Goal: Find specific page/section: Find specific page/section

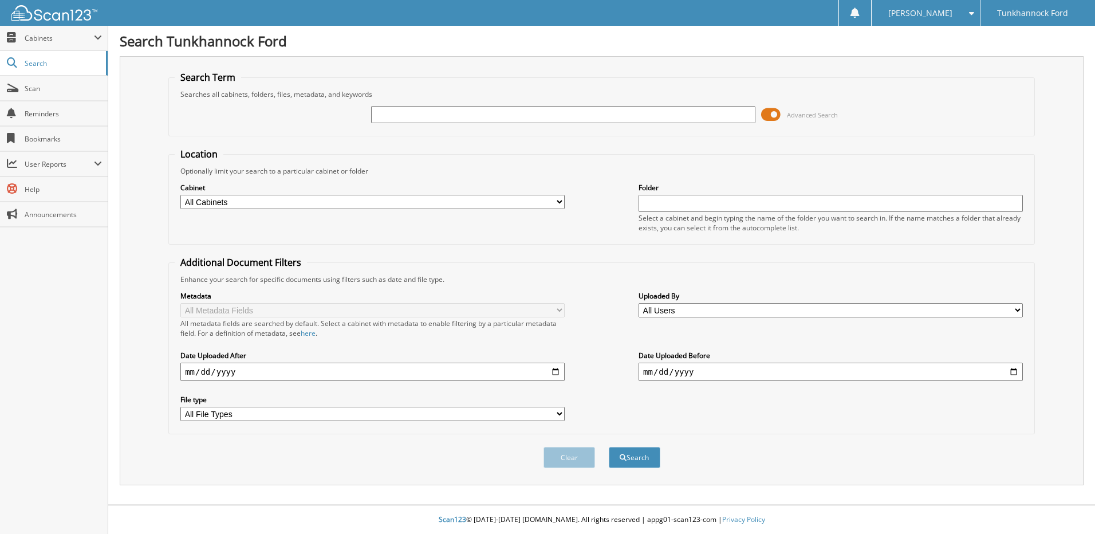
click at [567, 109] on input "text" at bounding box center [563, 114] width 384 height 17
type input "134468"
click at [609, 447] on button "Search" at bounding box center [635, 457] width 52 height 21
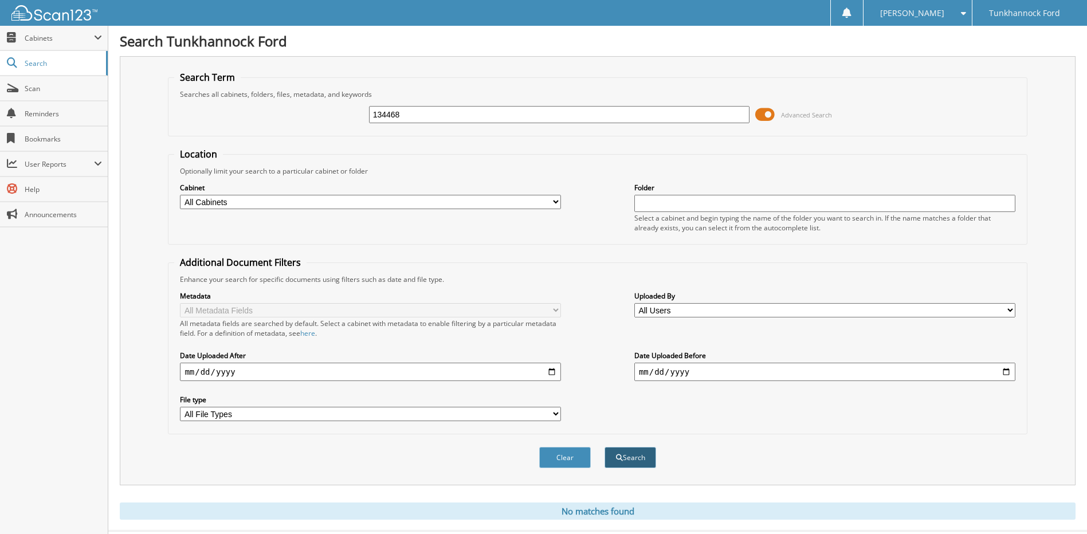
click at [635, 464] on button "Search" at bounding box center [630, 457] width 52 height 21
click at [401, 111] on input "134468" at bounding box center [559, 114] width 381 height 17
